Goal: Navigation & Orientation: Find specific page/section

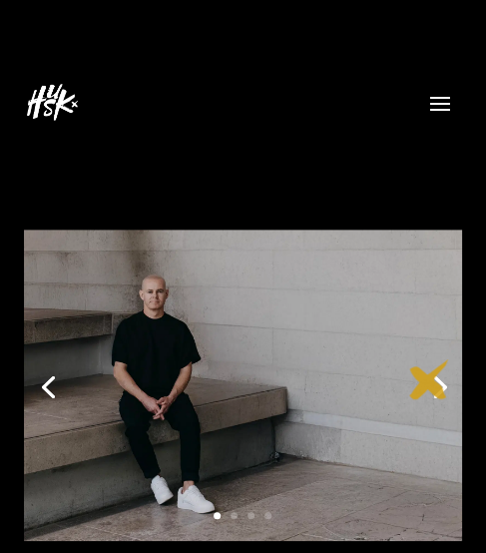
click at [429, 379] on link "Next" at bounding box center [438, 385] width 48 height 48
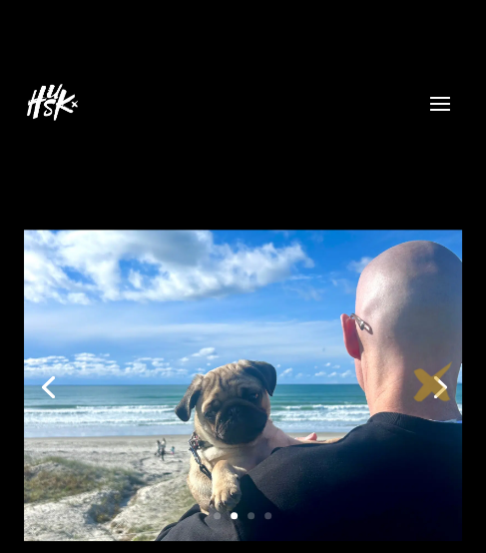
click at [433, 381] on link "Next" at bounding box center [438, 385] width 48 height 48
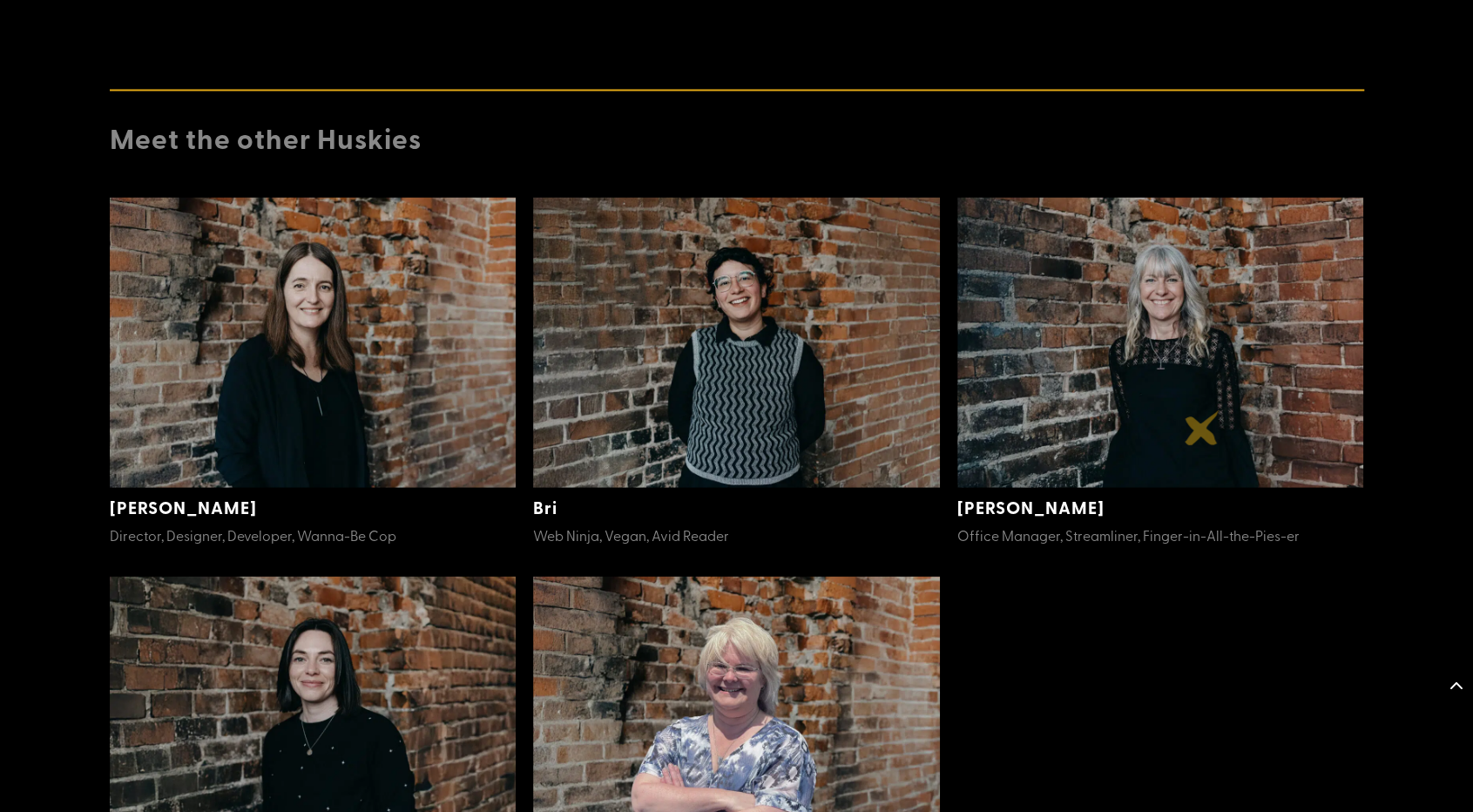
scroll to position [2105, 0]
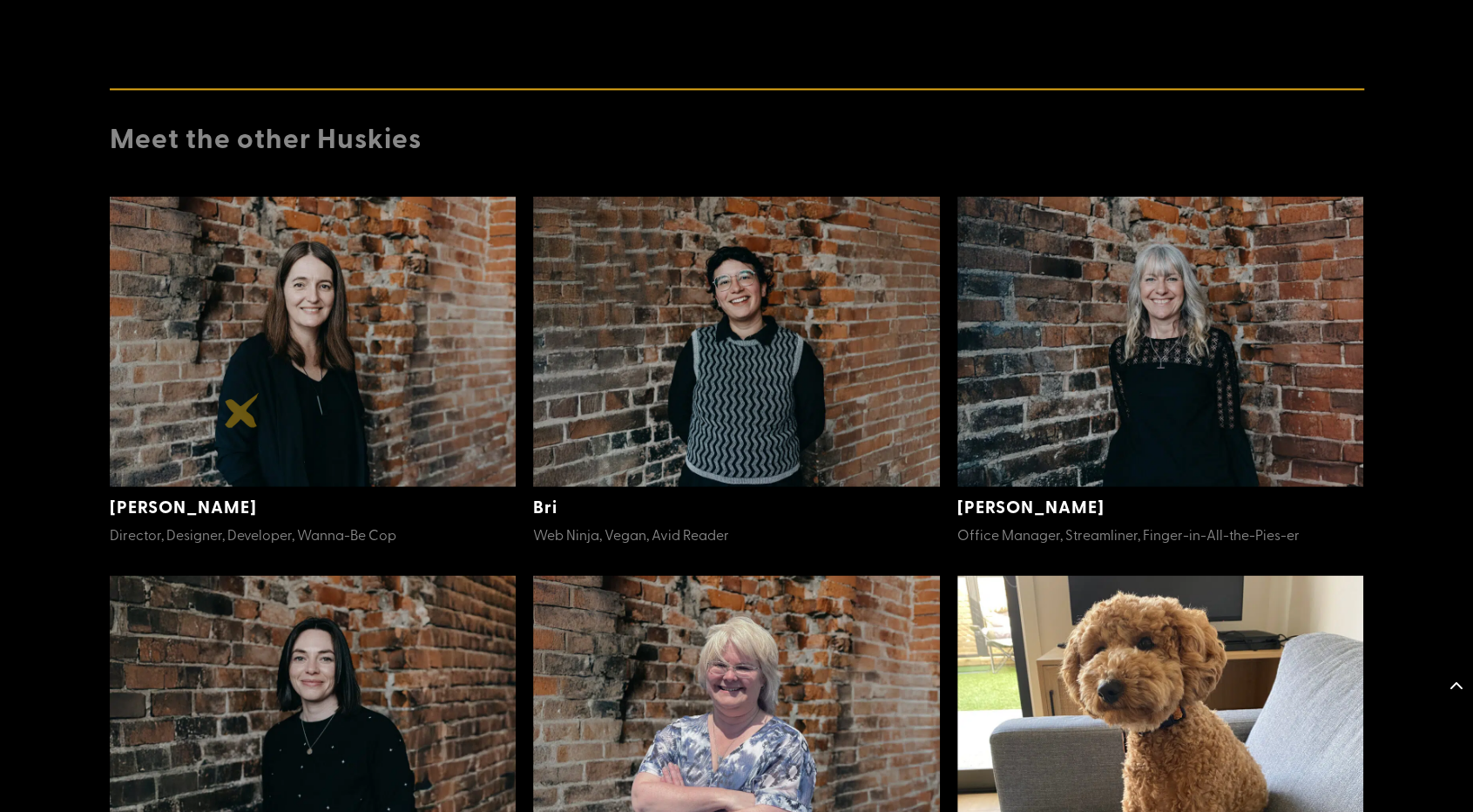
click at [242, 410] on img at bounding box center [313, 341] width 407 height 290
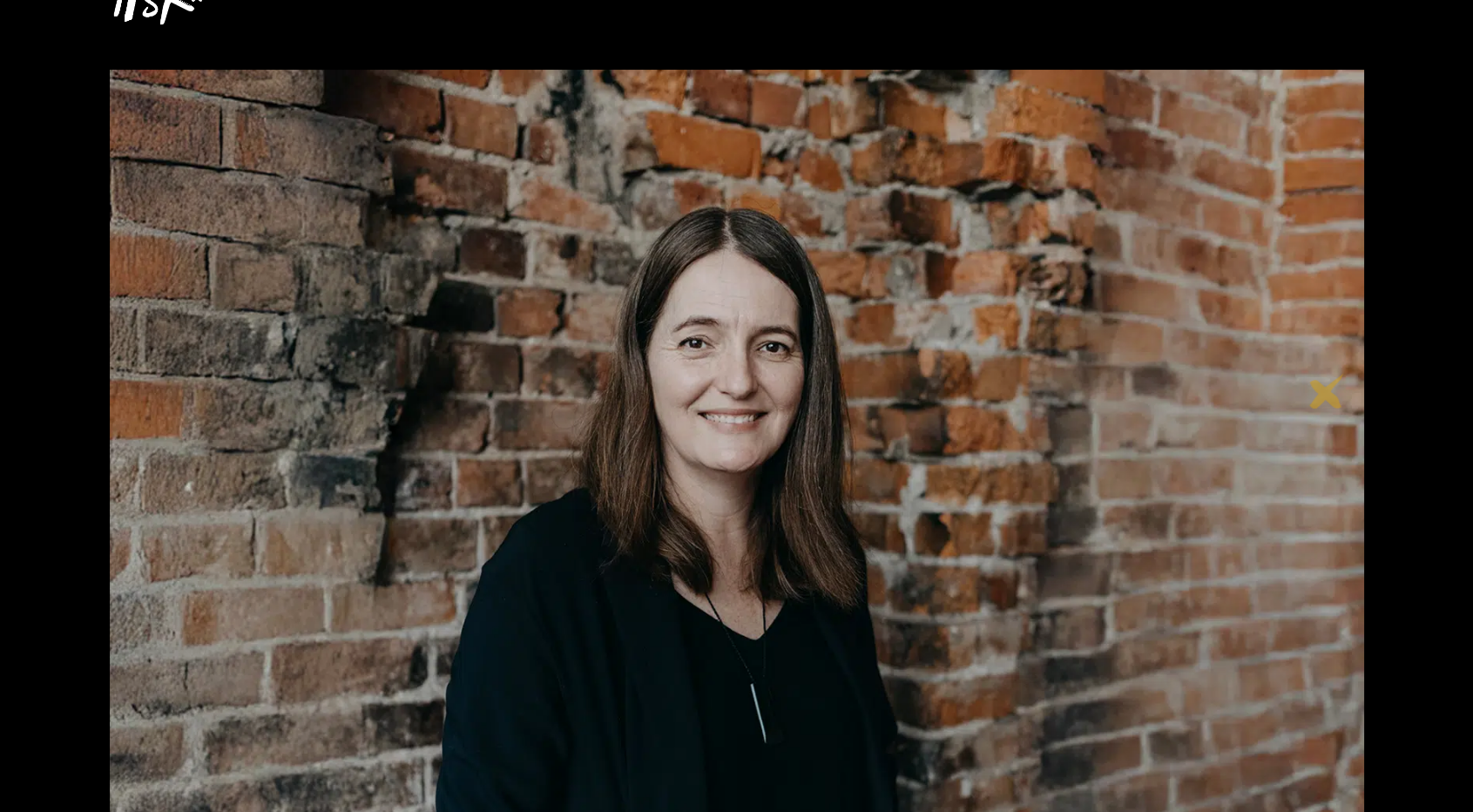
scroll to position [122, 0]
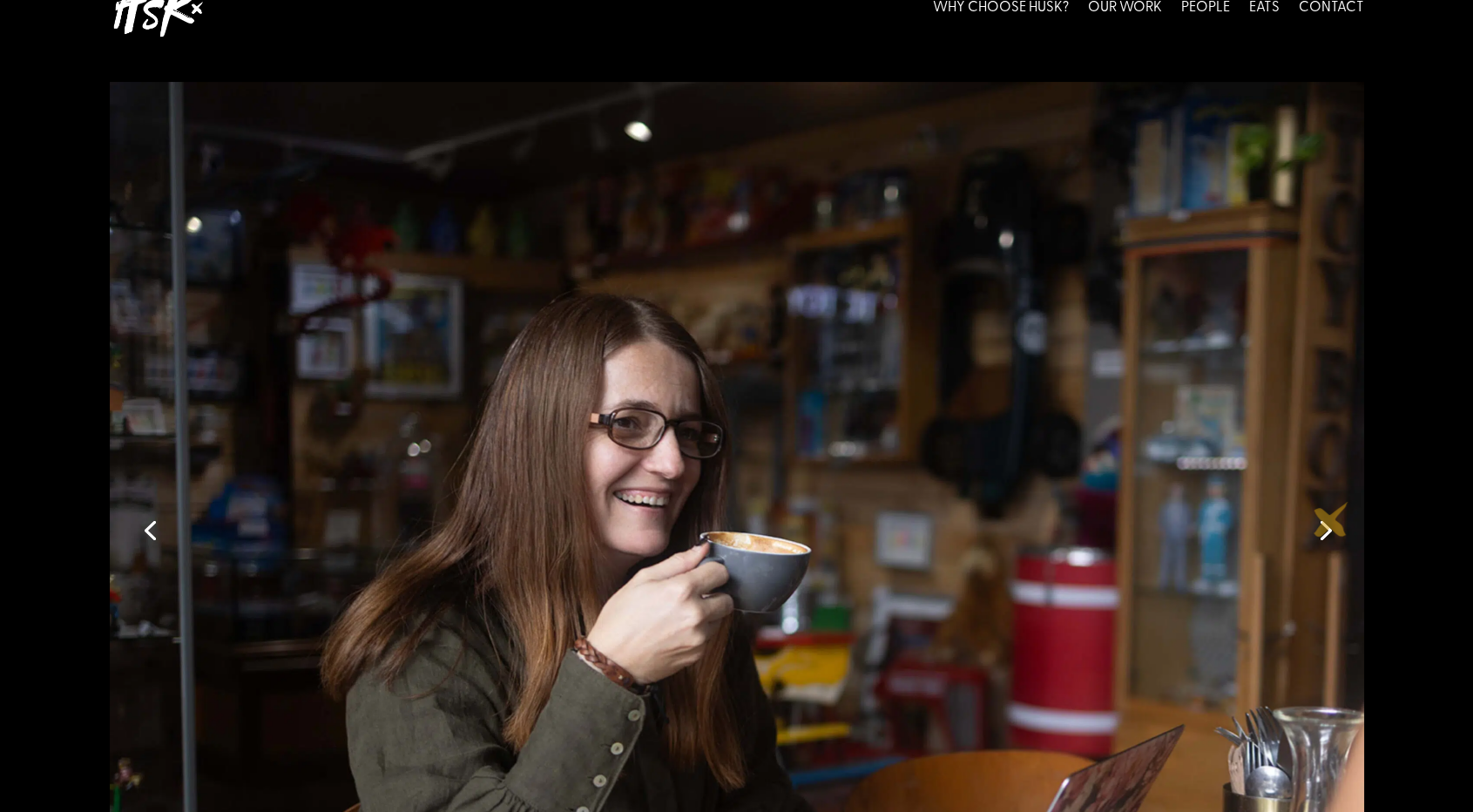
click at [1331, 520] on link "Next" at bounding box center [1324, 529] width 42 height 42
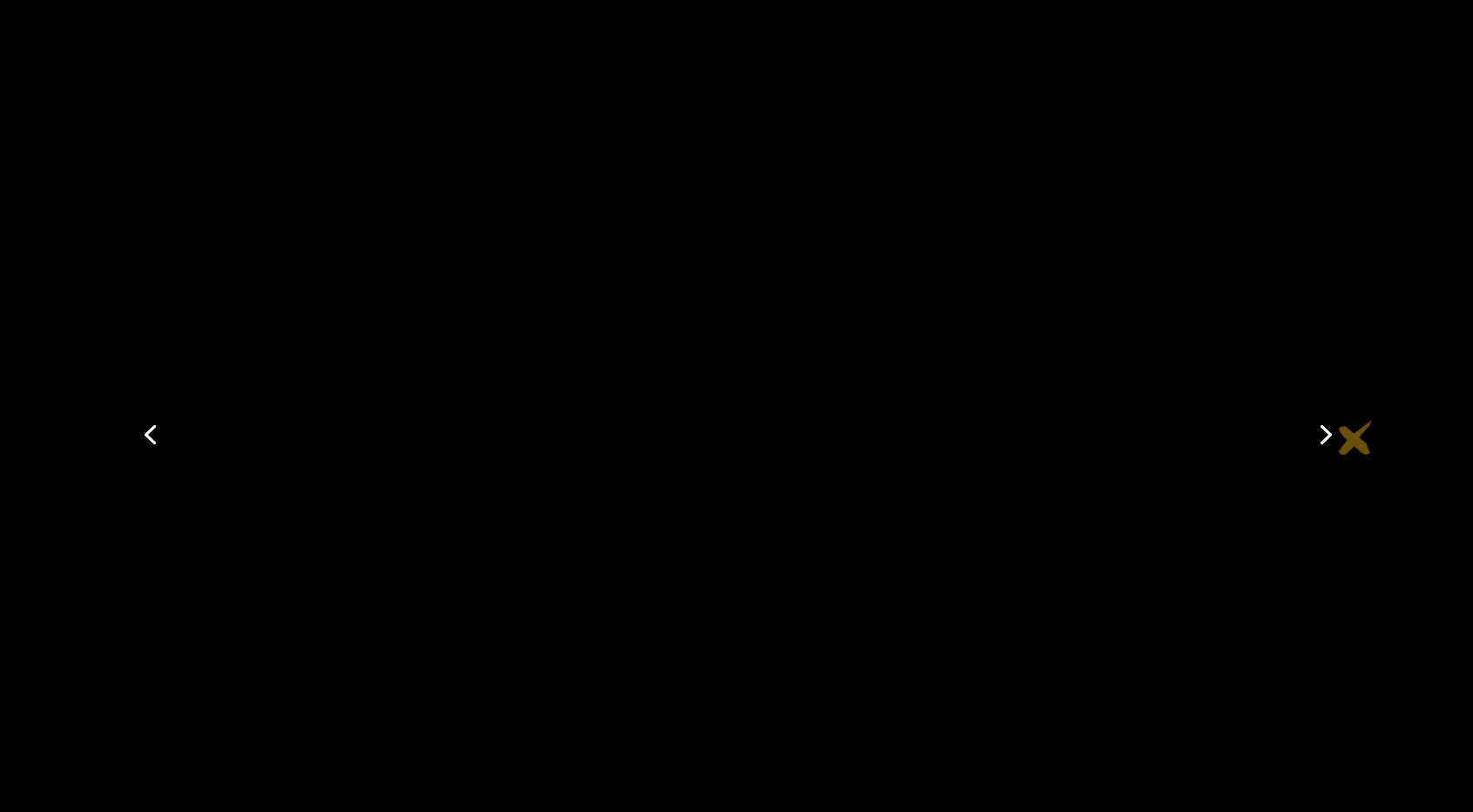
scroll to position [216, 0]
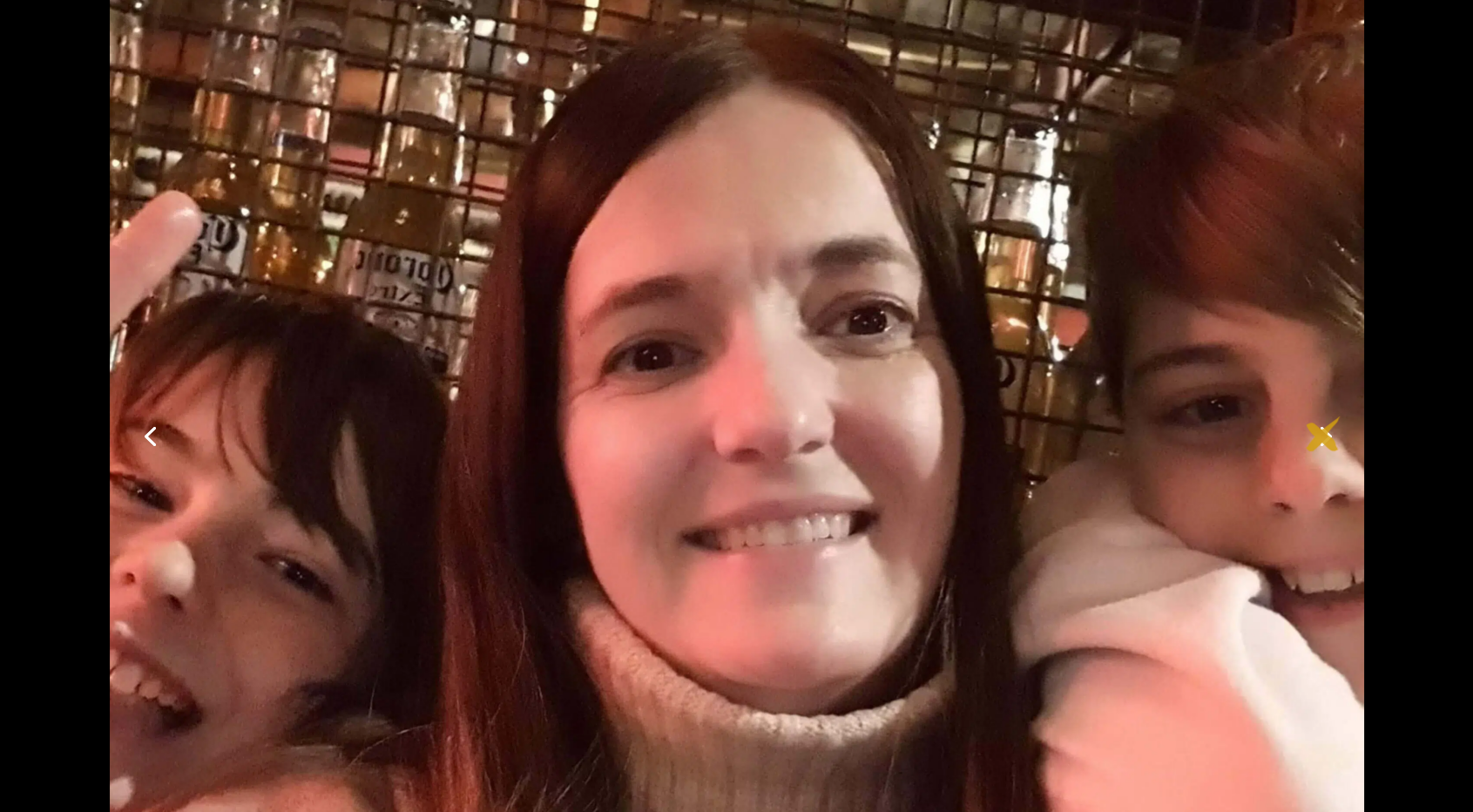
click at [1323, 434] on link "Next" at bounding box center [1324, 435] width 42 height 42
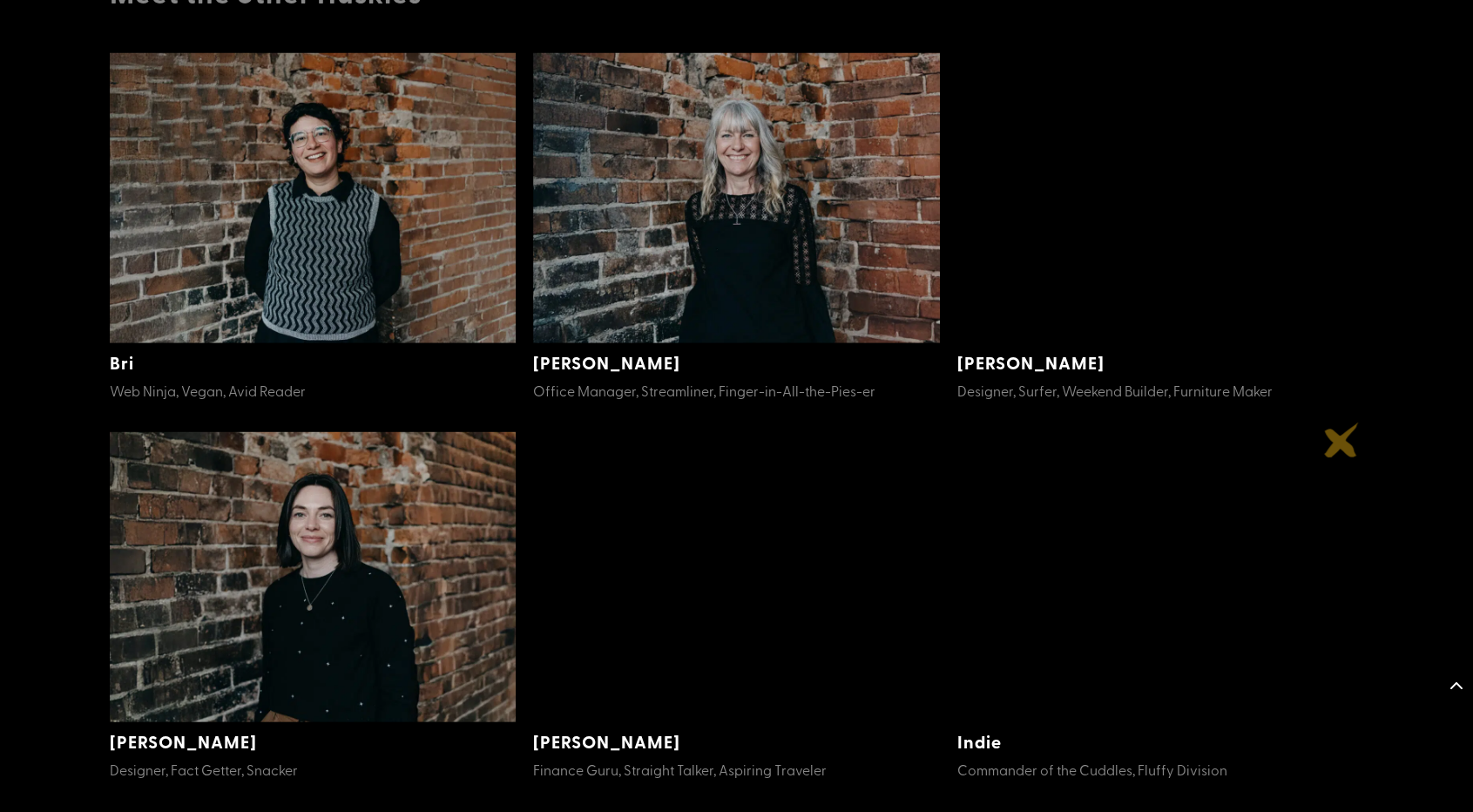
scroll to position [2171, 0]
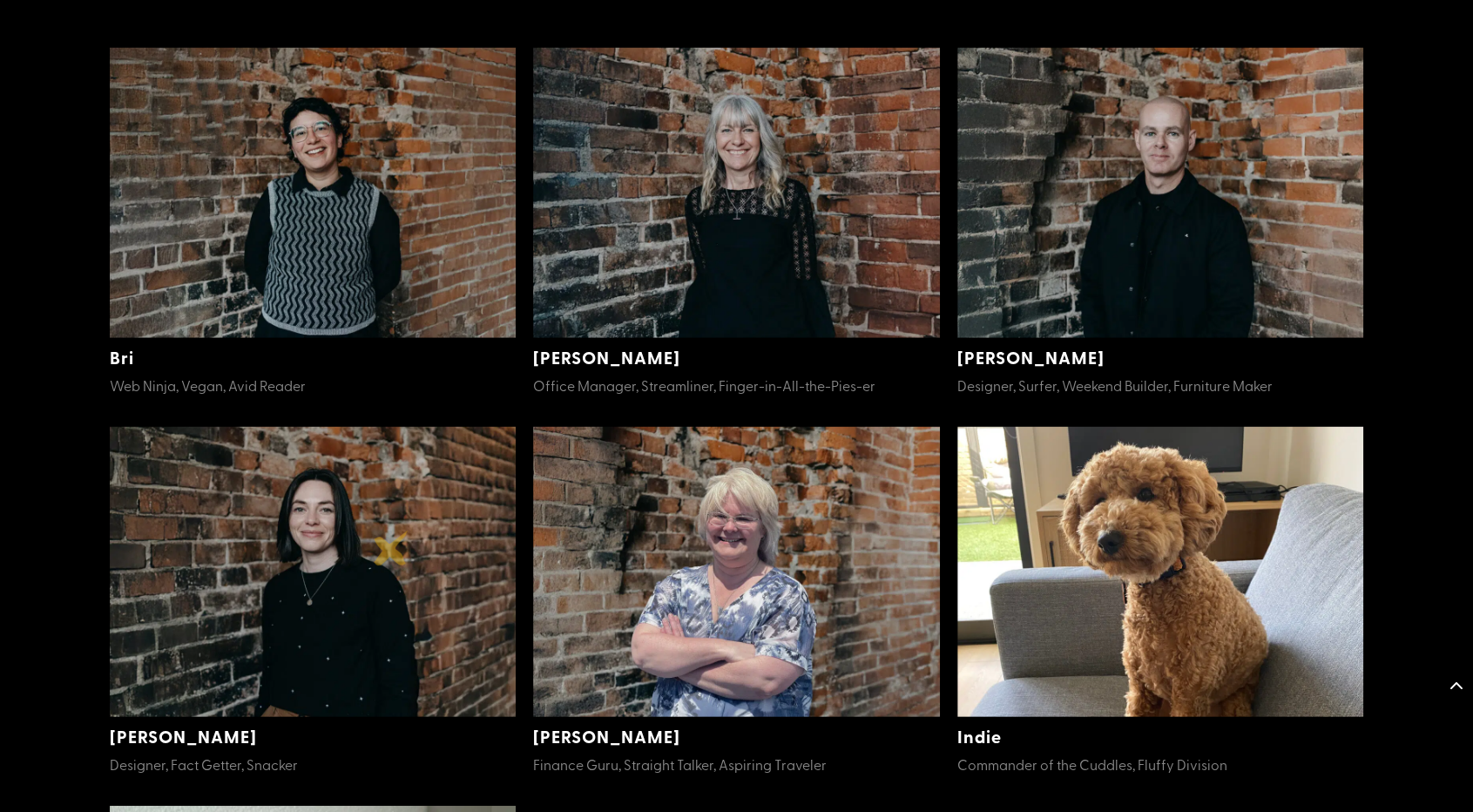
click at [391, 547] on img at bounding box center [313, 571] width 407 height 290
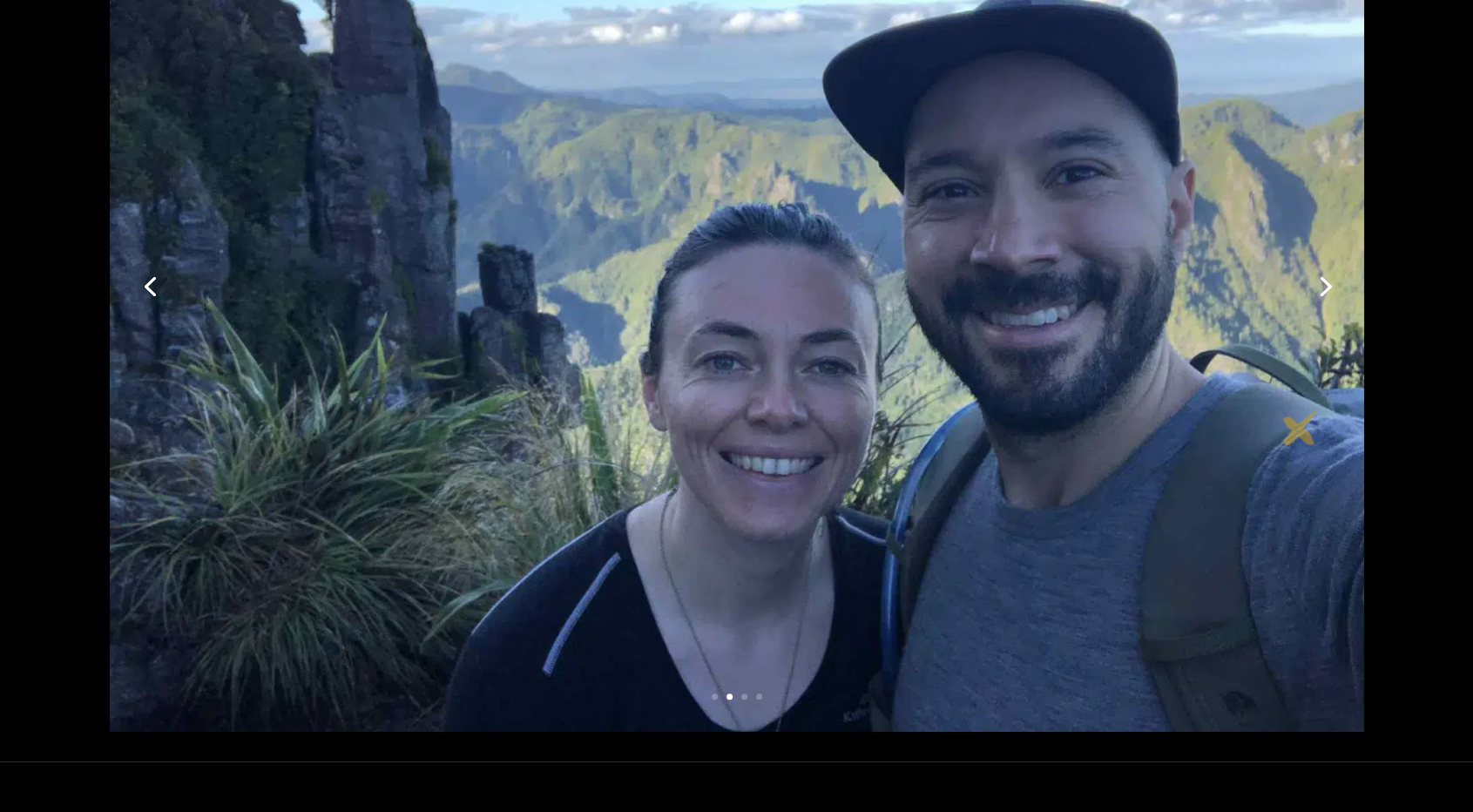
scroll to position [364, 0]
click at [1338, 283] on link "Next" at bounding box center [1324, 286] width 42 height 42
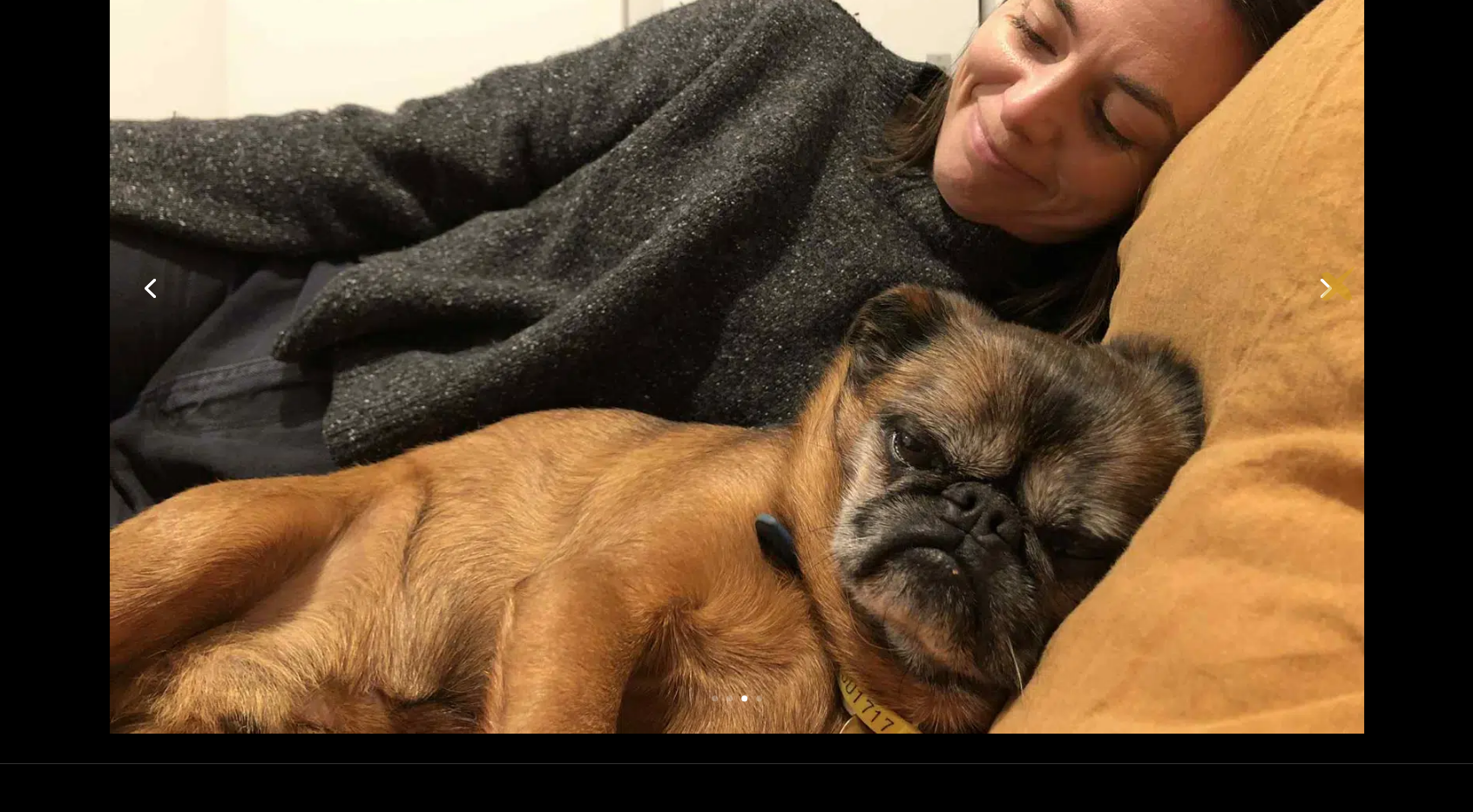
click at [1337, 283] on link "Next" at bounding box center [1324, 286] width 42 height 42
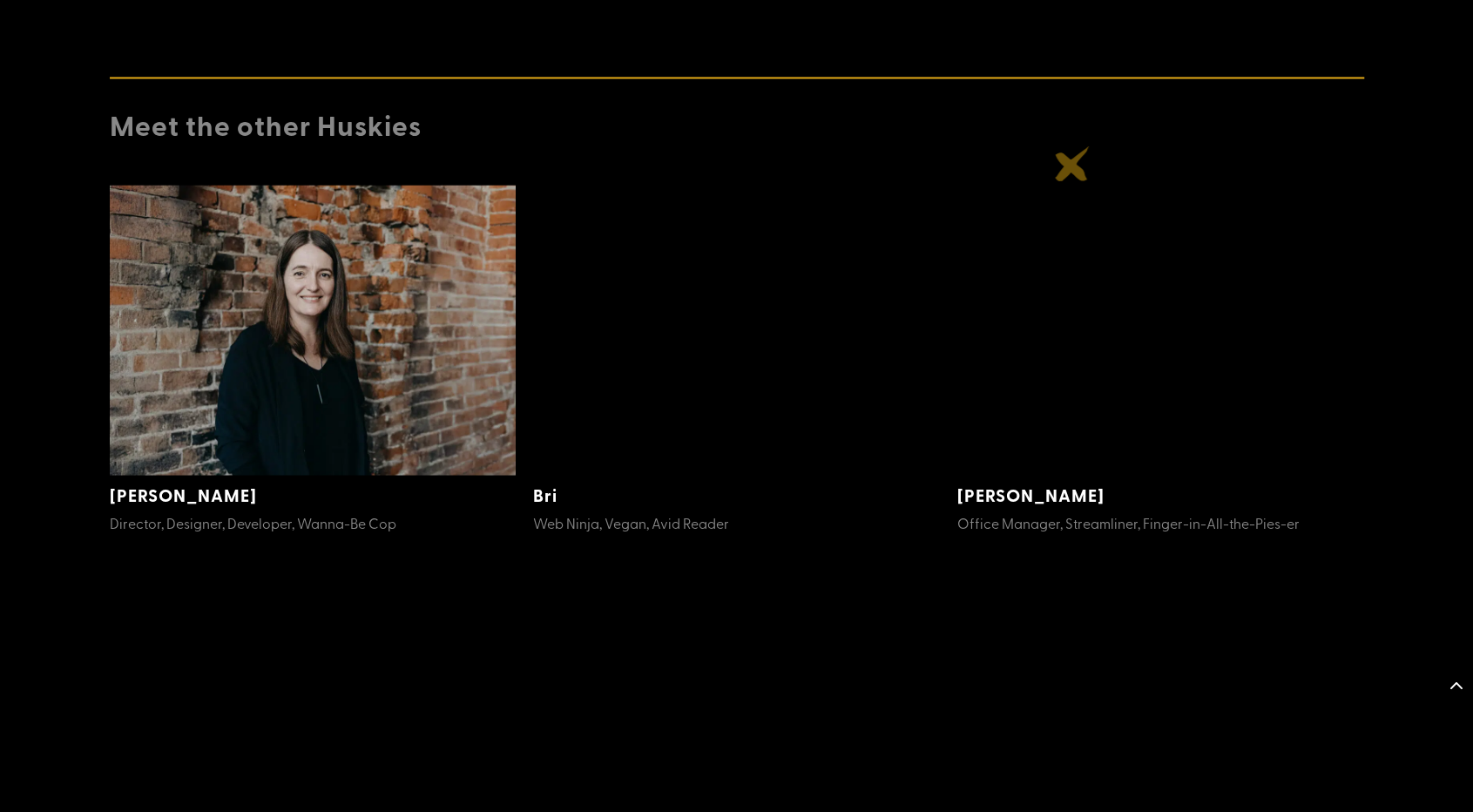
scroll to position [2158, 0]
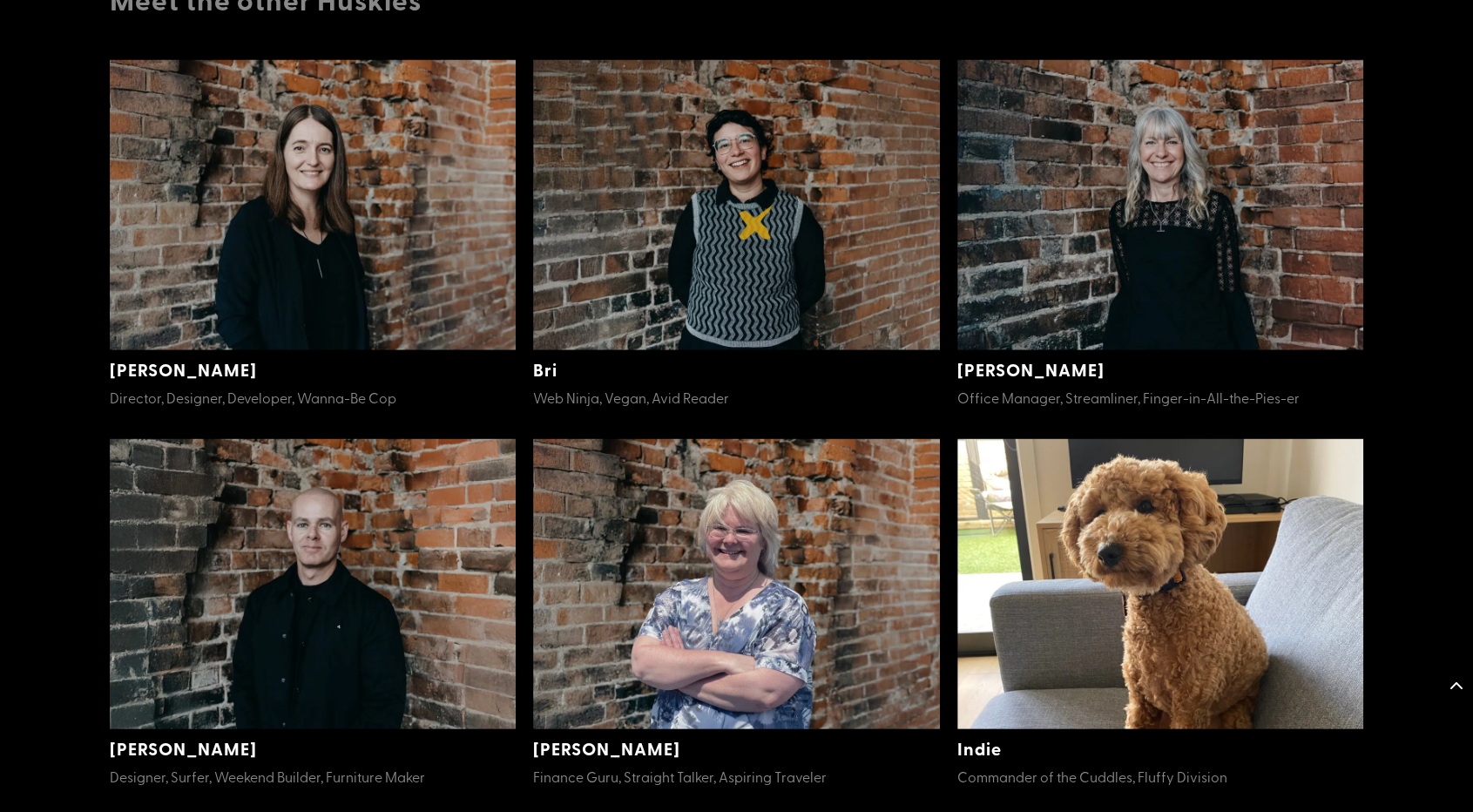
click at [756, 222] on img at bounding box center [736, 204] width 407 height 290
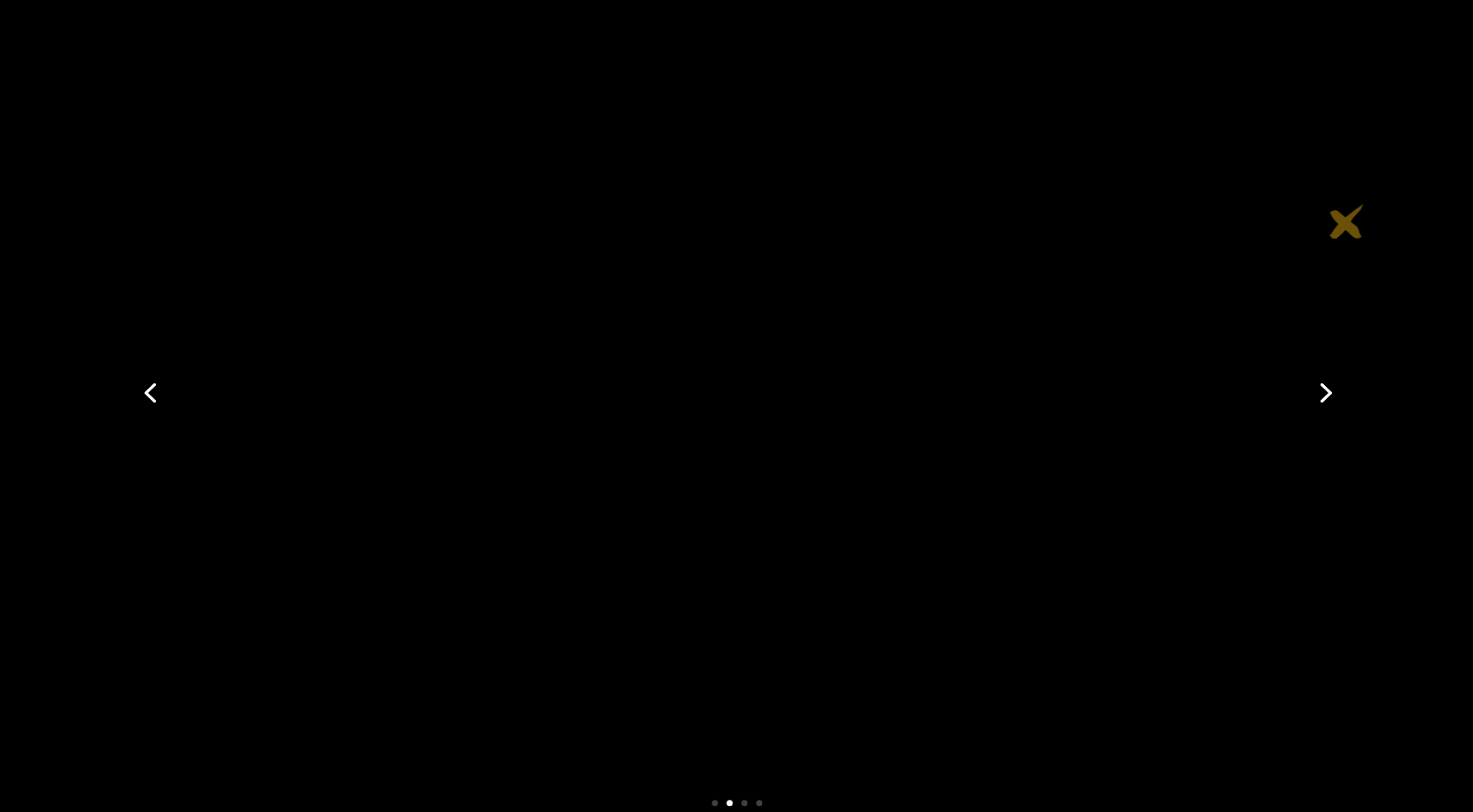
scroll to position [241, 0]
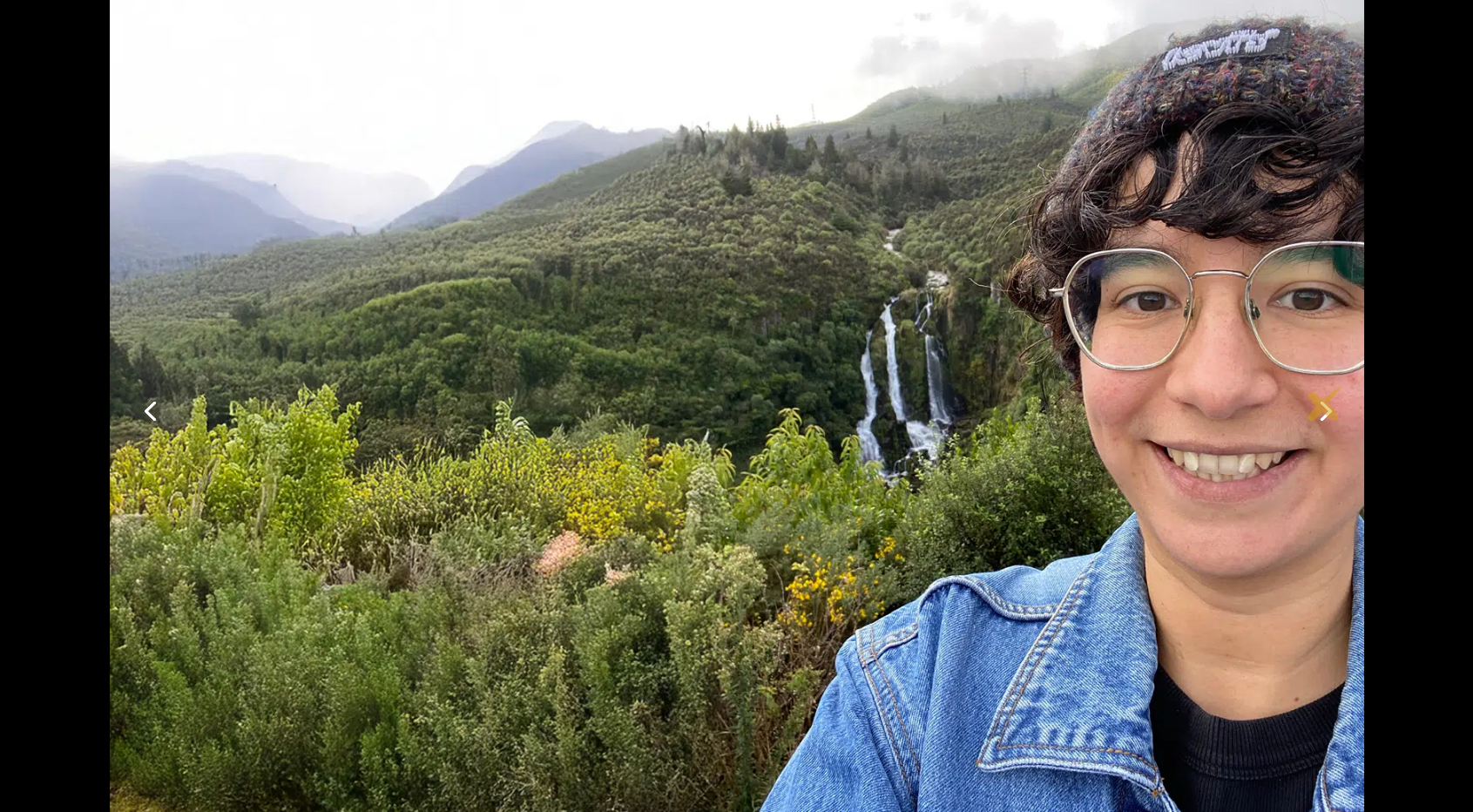
click at [1324, 403] on link "Next" at bounding box center [1324, 409] width 42 height 42
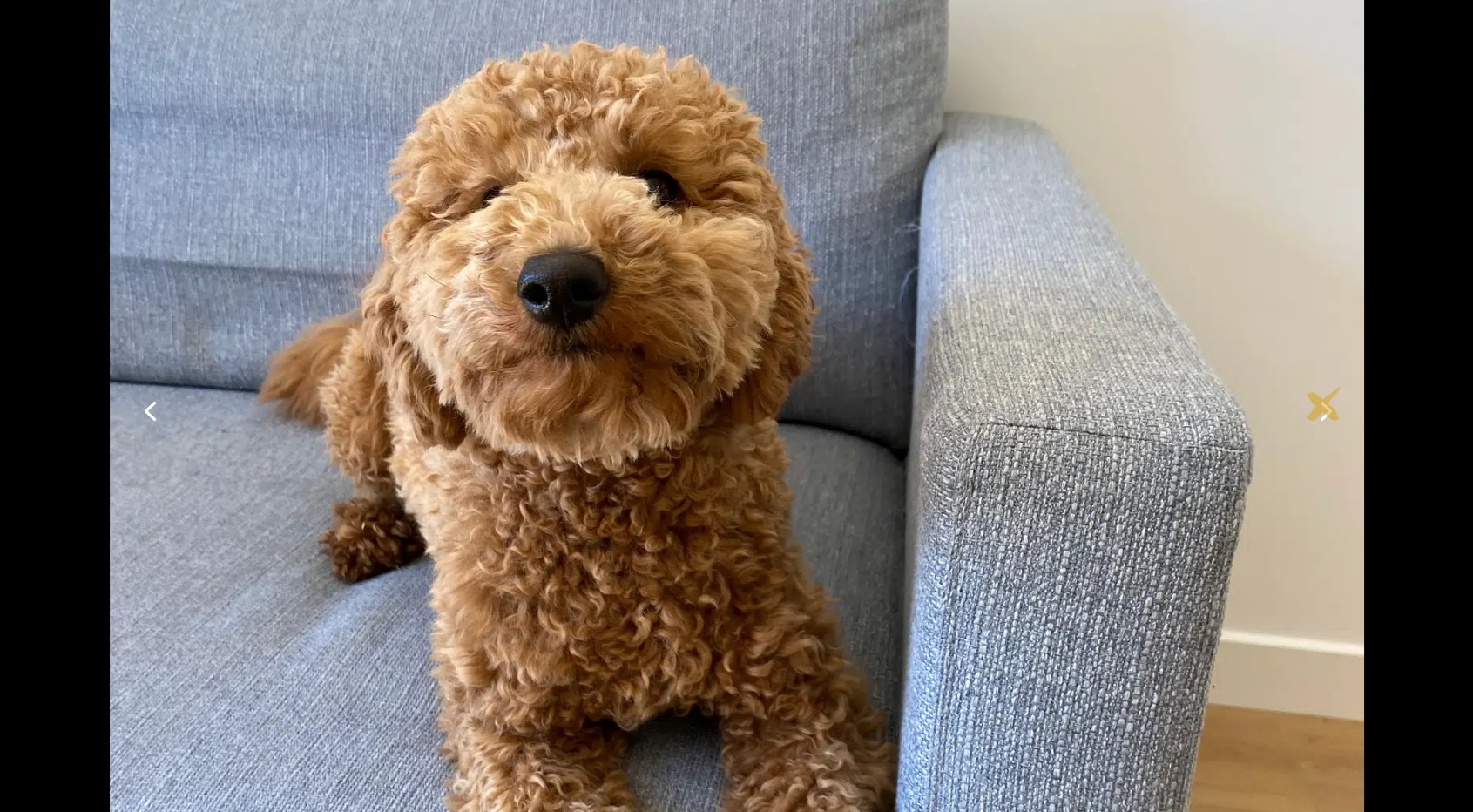
click at [1324, 403] on link "Next" at bounding box center [1324, 409] width 42 height 42
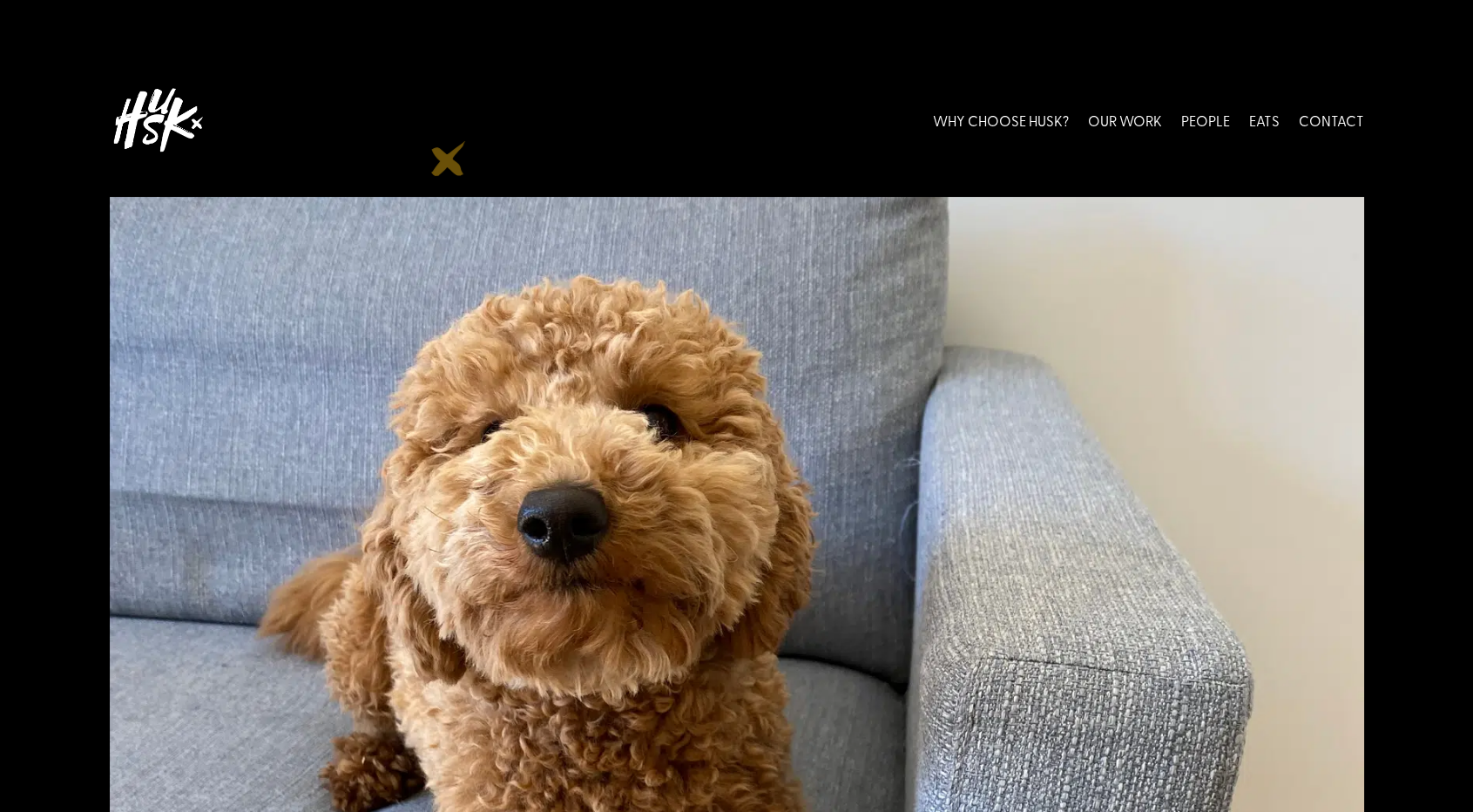
scroll to position [0, 0]
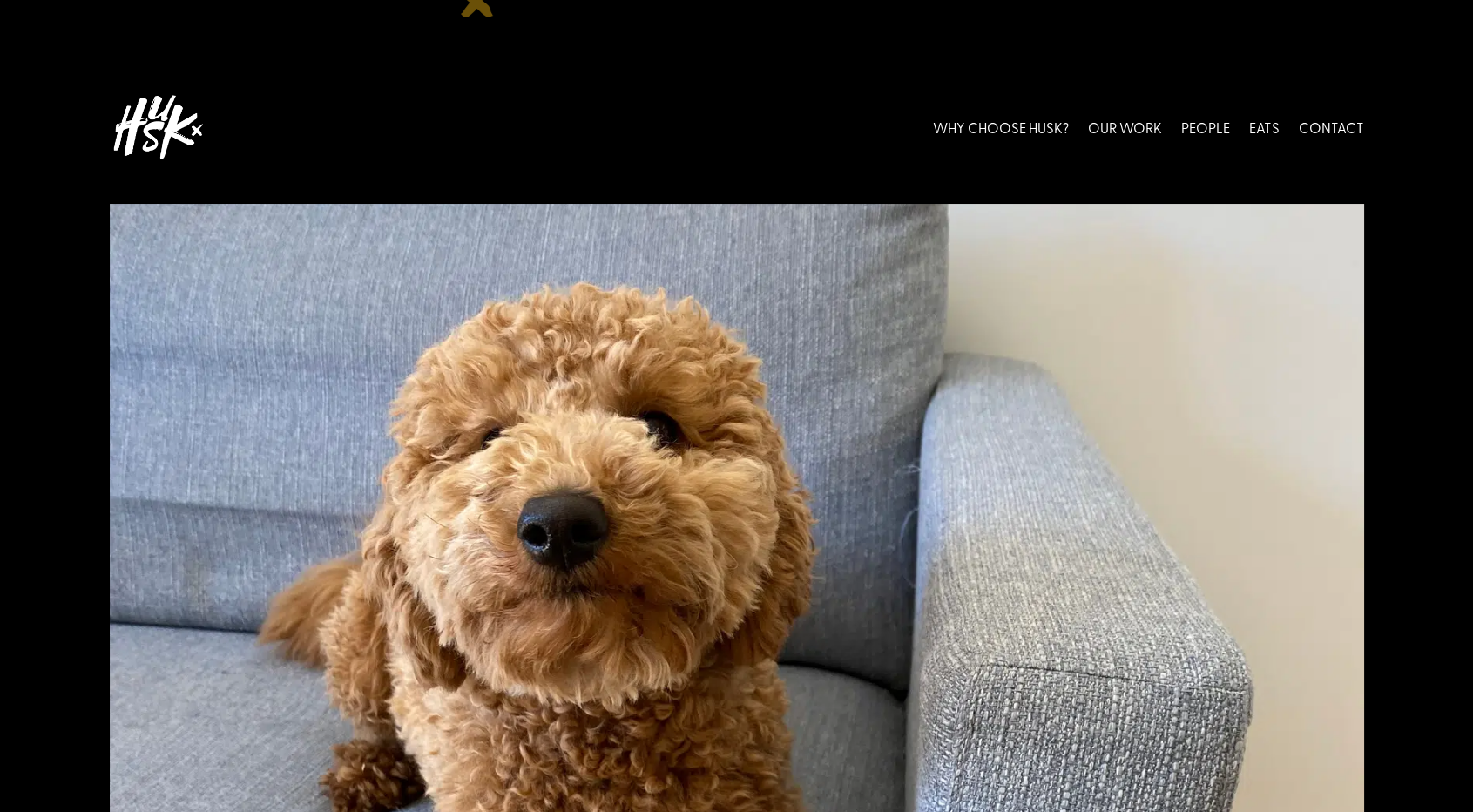
click at [152, 140] on img at bounding box center [158, 127] width 96 height 78
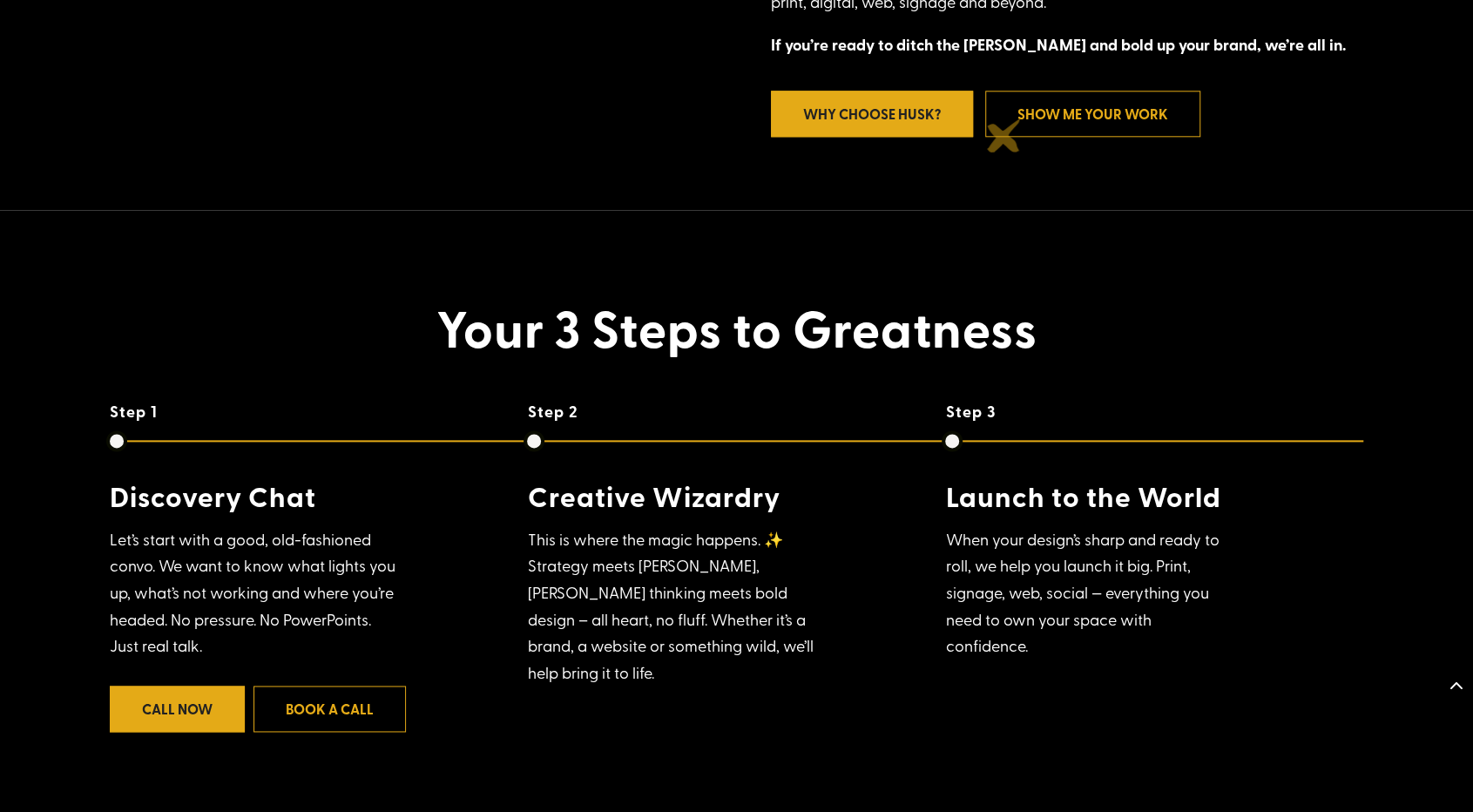
scroll to position [1289, 0]
